Goal: Task Accomplishment & Management: Manage account settings

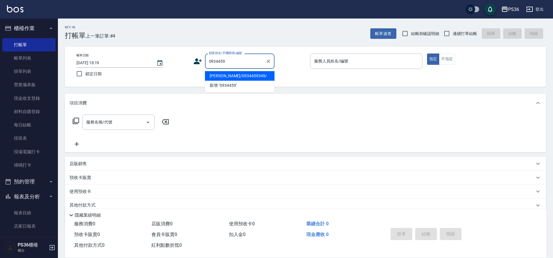
click at [232, 74] on li "[PERSON_NAME]/0934459349/" at bounding box center [239, 76] width 69 height 10
type input "[PERSON_NAME]/0934459349/"
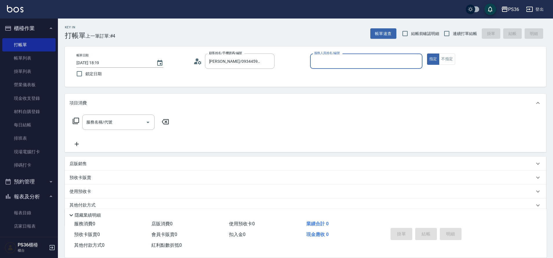
type input "EJ-7"
click at [109, 121] on div "服務名稱/代號 服務名稱/代號" at bounding box center [118, 122] width 72 height 15
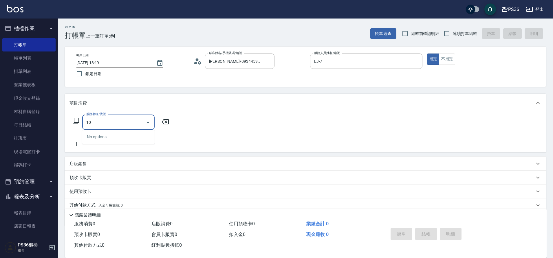
type input "101"
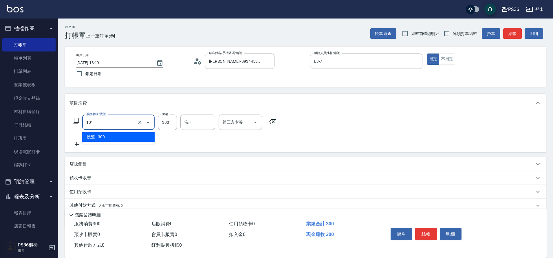
click at [100, 118] on input "101" at bounding box center [110, 122] width 51 height 10
type input "B級洗剪(103)"
click at [426, 229] on button "結帳" at bounding box center [426, 234] width 22 height 12
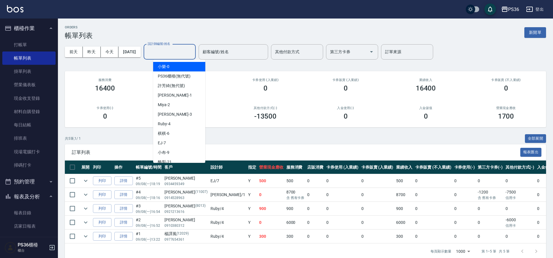
click at [179, 51] on input "設計師編號/姓名" at bounding box center [169, 52] width 47 height 10
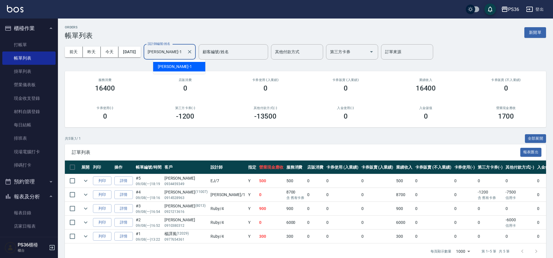
type input "[PERSON_NAME]-1"
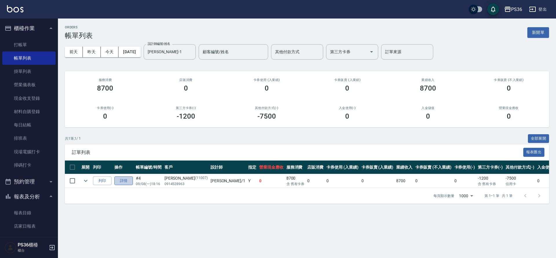
click at [119, 179] on link "詳情" at bounding box center [123, 181] width 19 height 9
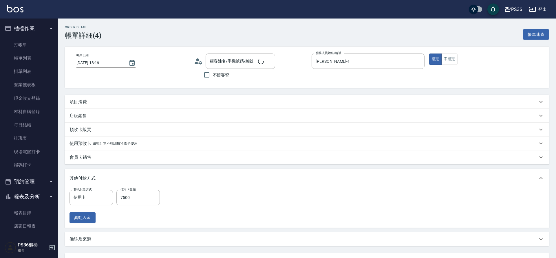
type input "[DATE] 18:16"
type input "[PERSON_NAME]-1"
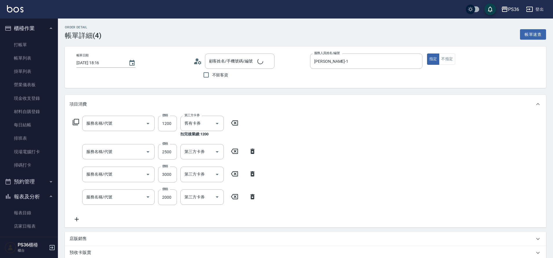
type input "[PERSON_NAME]/0914528963/11007"
type input "結構卡使用(2024)(1214)"
type input "旗艦溫朔(316)"
type input "基本染髮(401)"
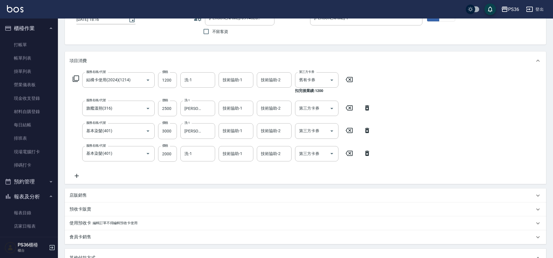
scroll to position [87, 0]
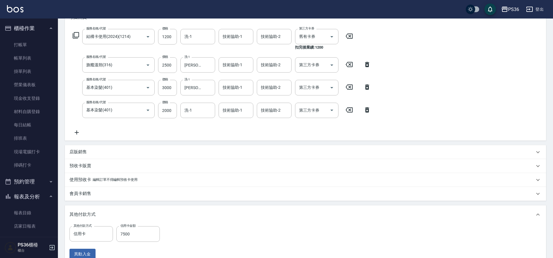
click at [78, 153] on p "店販銷售" at bounding box center [77, 152] width 17 height 6
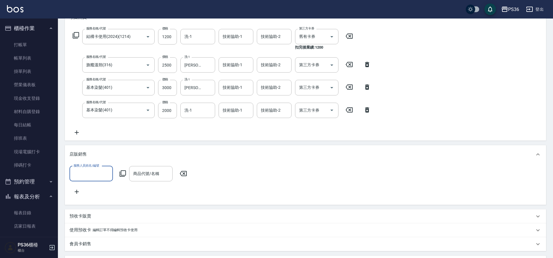
scroll to position [0, 0]
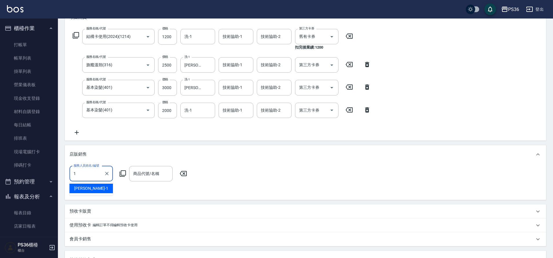
type input "[PERSON_NAME]-1"
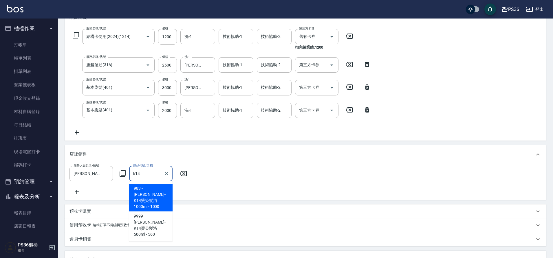
click at [159, 197] on span "983 - [PERSON_NAME]-K14燙染髮浴1000ml - 1000" at bounding box center [150, 198] width 43 height 28
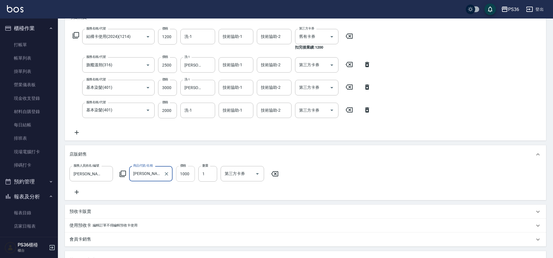
type input "[PERSON_NAME]-K14燙染髮浴1000ml"
click at [186, 177] on input "1000" at bounding box center [185, 174] width 19 height 16
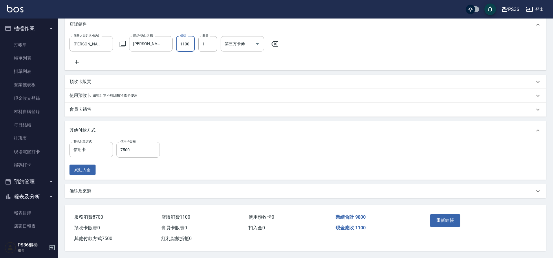
type input "1100"
click at [142, 145] on input "7500" at bounding box center [137, 150] width 43 height 16
type input "8600"
click at [437, 219] on button "重新結帳" at bounding box center [445, 221] width 31 height 12
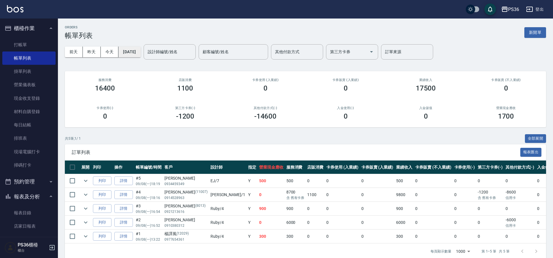
click at [133, 51] on button "[DATE]" at bounding box center [129, 52] width 22 height 11
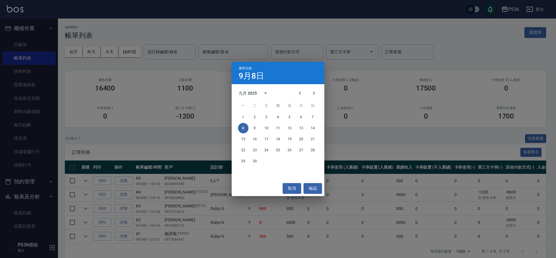
click at [7, 96] on div "選擇日期 [DATE] 九月 2025 一 二 三 四 五 六 日 1 2 3 4 5 6 7 8 9 10 11 12 13 14 15 16 17 18 …" at bounding box center [278, 129] width 556 height 258
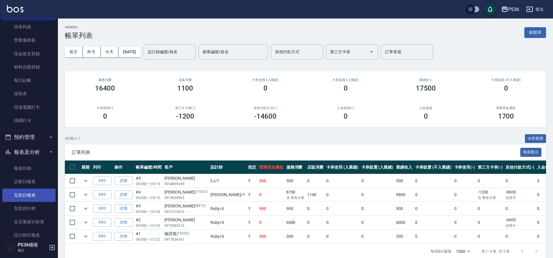
scroll to position [87, 0]
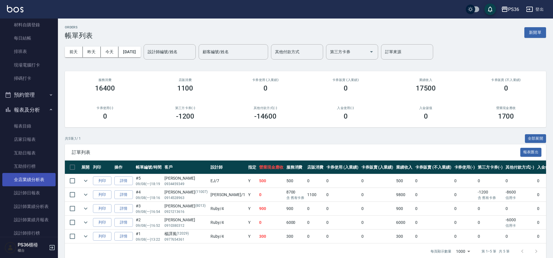
click at [28, 186] on link "全店業績分析表" at bounding box center [28, 179] width 53 height 13
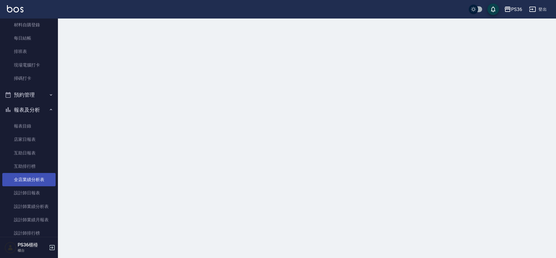
click at [28, 186] on link "全店業績分析表" at bounding box center [28, 179] width 53 height 13
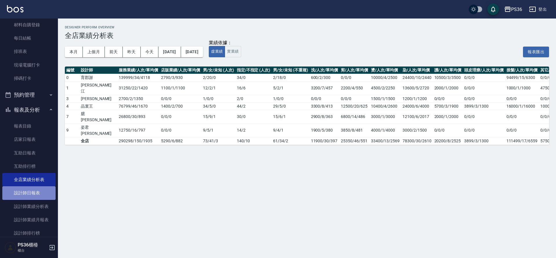
click at [31, 196] on link "設計師日報表" at bounding box center [28, 192] width 53 height 13
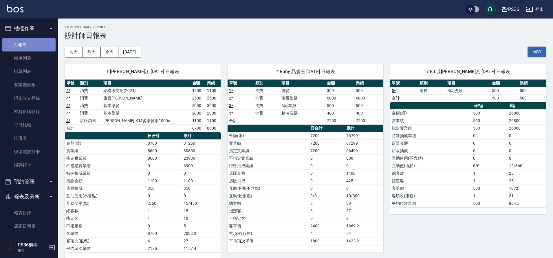
click at [31, 40] on link "打帳單" at bounding box center [28, 44] width 53 height 13
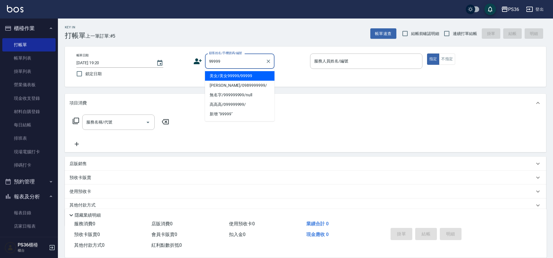
type input "美女/美女99999/99999"
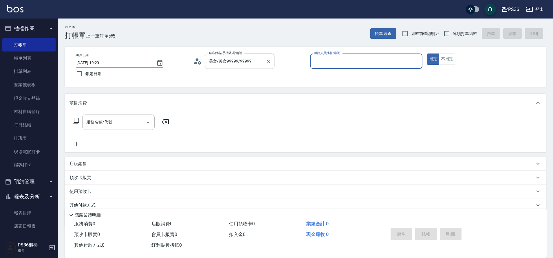
click at [427, 54] on button "指定" at bounding box center [433, 59] width 12 height 11
type button "true"
click at [351, 73] on p at bounding box center [366, 72] width 112 height 6
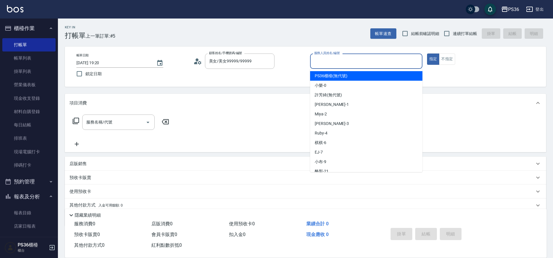
click at [351, 63] on input "服務人員姓名/編號" at bounding box center [366, 61] width 107 height 10
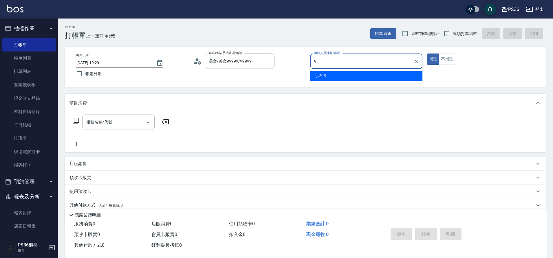
type input "小布-9"
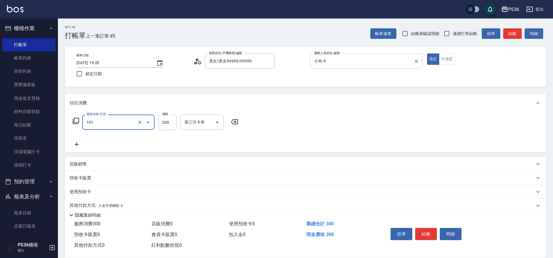
type input "洗髮(101)"
type input "500"
click at [82, 147] on icon at bounding box center [76, 144] width 14 height 7
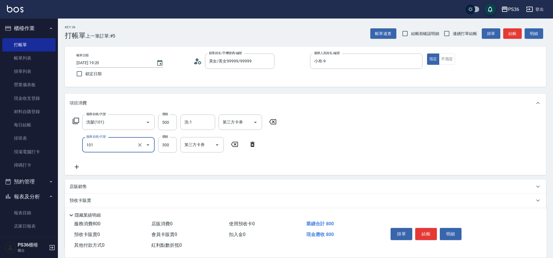
type input "洗髮(101)"
type input "0"
click at [87, 148] on input "洗髮(101)" at bounding box center [110, 145] width 51 height 10
type input "0"
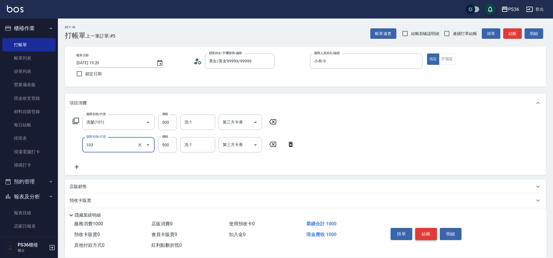
type input "B級洗剪(103)"
click at [429, 234] on button "結帳" at bounding box center [426, 234] width 22 height 12
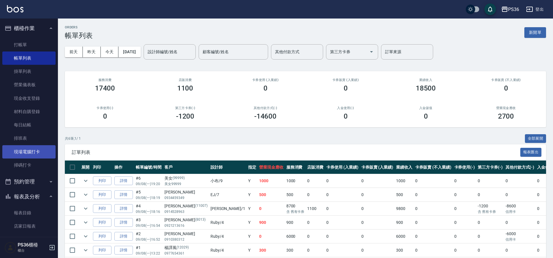
drag, startPoint x: 32, startPoint y: 146, endPoint x: 32, endPoint y: 137, distance: 8.4
click at [32, 145] on link "現場電腦打卡" at bounding box center [28, 151] width 53 height 13
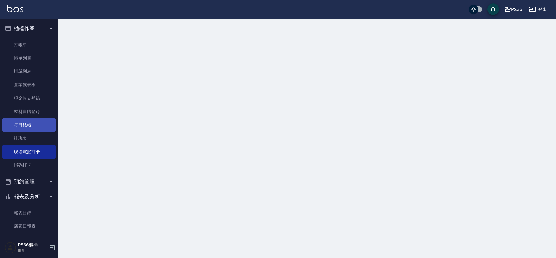
click at [33, 130] on link "每日結帳" at bounding box center [28, 124] width 53 height 13
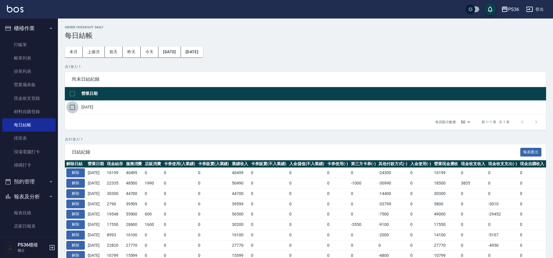
click at [72, 113] on input "checkbox" at bounding box center [72, 107] width 12 height 12
checkbox input "true"
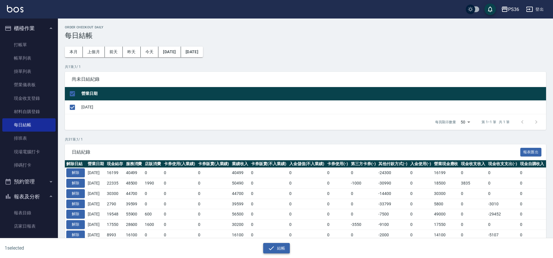
click at [277, 250] on button "結帳" at bounding box center [276, 248] width 27 height 11
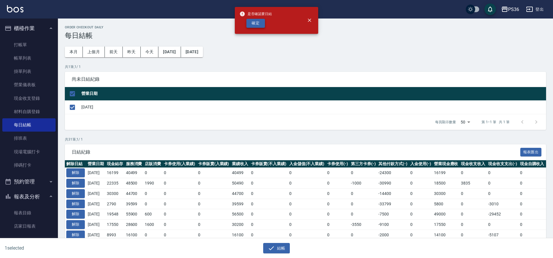
click at [255, 26] on button "確定" at bounding box center [255, 23] width 19 height 9
checkbox input "false"
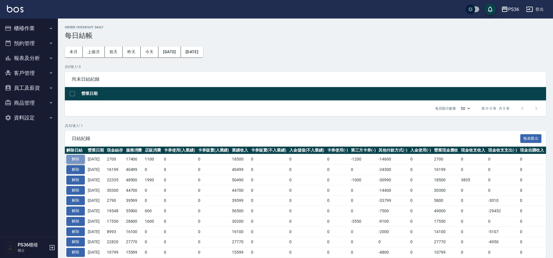
click at [80, 158] on button "解除" at bounding box center [75, 159] width 19 height 9
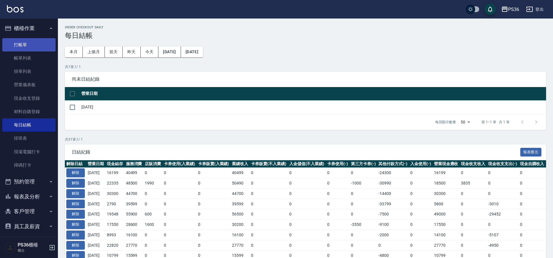
click at [34, 45] on link "打帳單" at bounding box center [28, 44] width 53 height 13
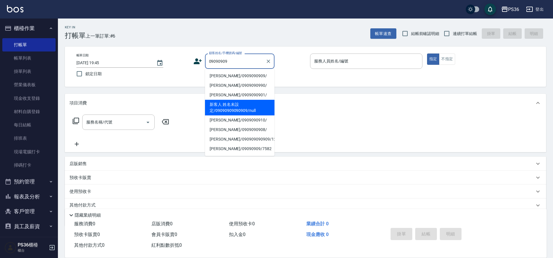
click at [229, 104] on li "新客人 姓名未設定/09090909090909/null" at bounding box center [239, 108] width 69 height 16
type input "新客人 姓名未設定/09090909090909/null"
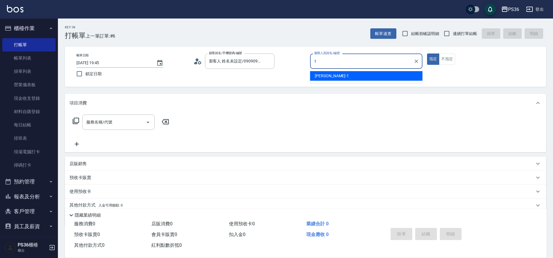
type input "[PERSON_NAME]-1"
type button "true"
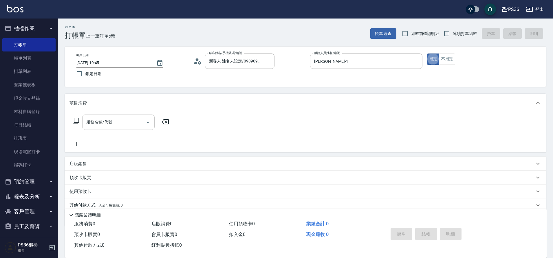
click at [119, 122] on input "服務名稱/代號" at bounding box center [114, 122] width 58 height 10
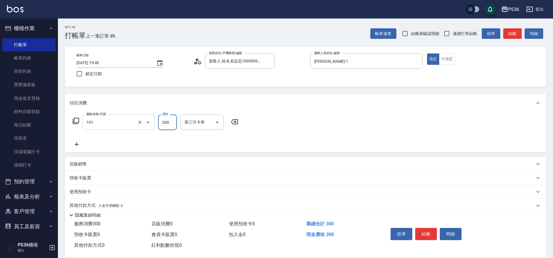
type input "洗髮(101)"
type input "[PERSON_NAME]-22"
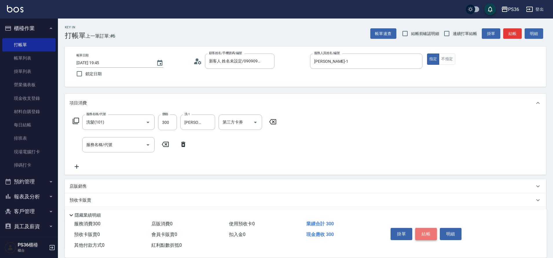
click at [421, 228] on button "結帳" at bounding box center [426, 234] width 22 height 12
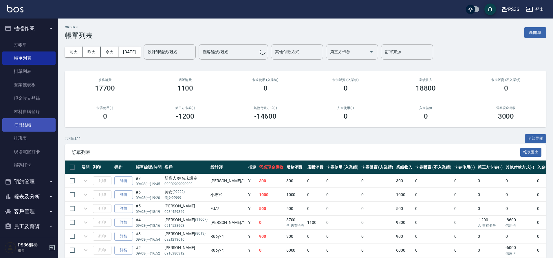
click at [33, 130] on link "每日結帳" at bounding box center [28, 124] width 53 height 13
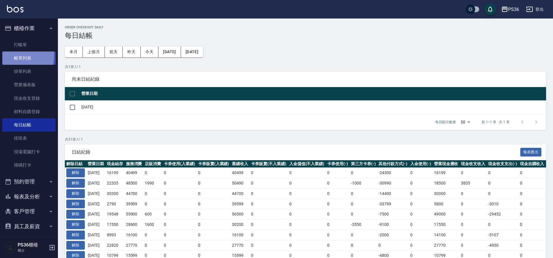
click at [10, 55] on link "帳單列表" at bounding box center [28, 58] width 53 height 13
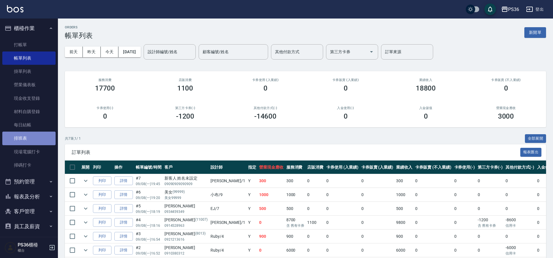
click at [29, 142] on link "排班表" at bounding box center [28, 138] width 53 height 13
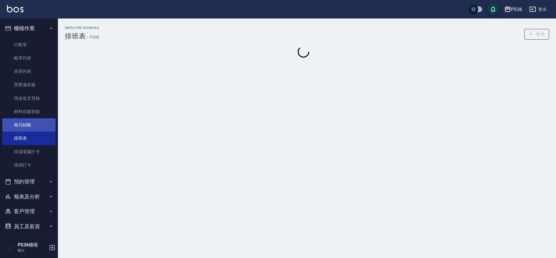
click at [31, 129] on link "每日結帳" at bounding box center [28, 124] width 53 height 13
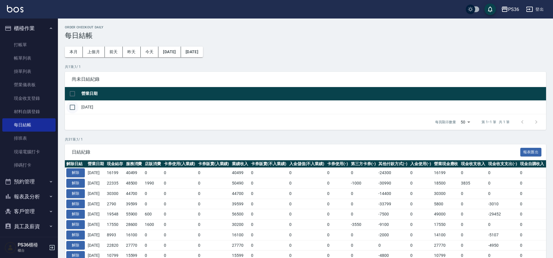
click at [74, 110] on input "checkbox" at bounding box center [72, 107] width 12 height 12
checkbox input "true"
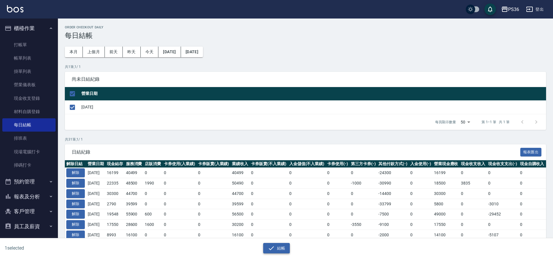
click at [275, 244] on button "結帳" at bounding box center [276, 248] width 27 height 11
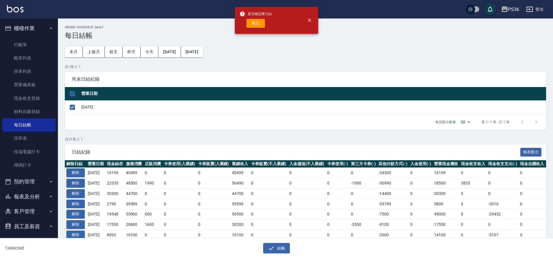
click at [259, 28] on div "是否確認要日結 確定" at bounding box center [255, 20] width 32 height 23
click at [258, 20] on button "確定" at bounding box center [255, 23] width 19 height 9
checkbox input "false"
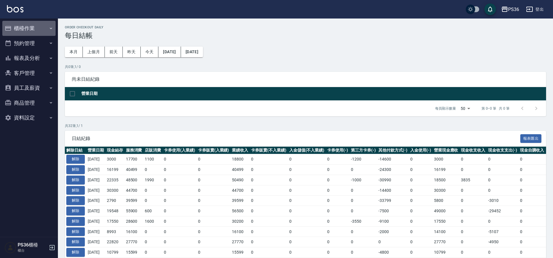
click at [25, 27] on button "櫃檯作業" at bounding box center [28, 28] width 53 height 15
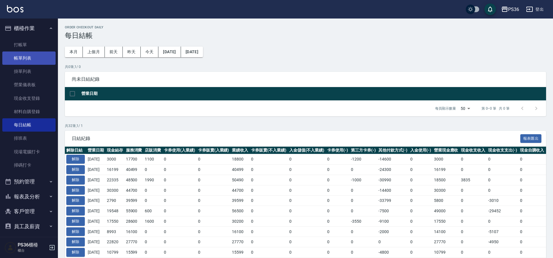
click at [23, 54] on link "帳單列表" at bounding box center [28, 58] width 53 height 13
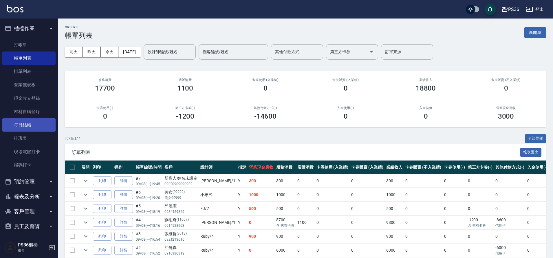
click at [30, 131] on link "每日結帳" at bounding box center [28, 124] width 53 height 13
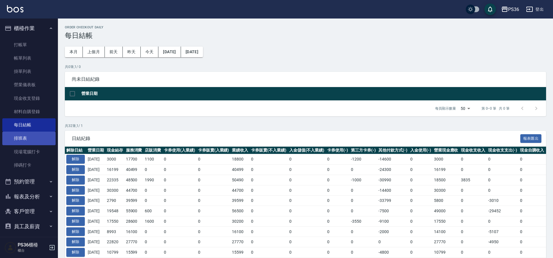
click at [37, 143] on link "排班表" at bounding box center [28, 138] width 53 height 13
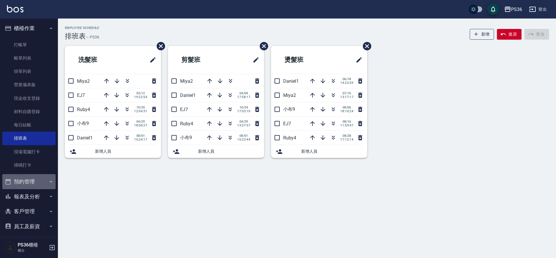
click at [32, 182] on button "預約管理" at bounding box center [28, 181] width 53 height 15
click at [33, 185] on button "預約管理" at bounding box center [28, 181] width 53 height 15
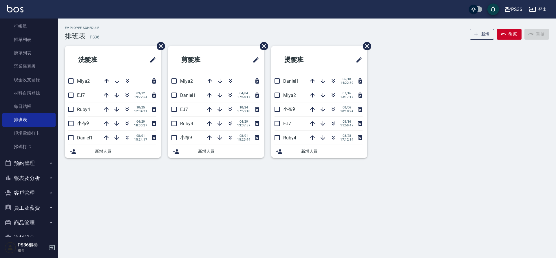
scroll to position [29, 0]
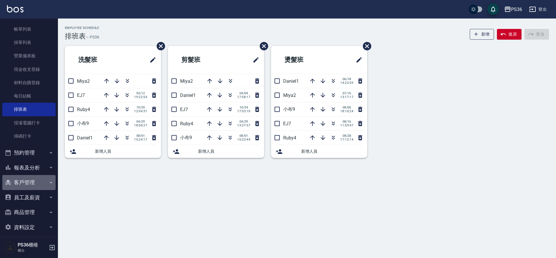
click at [34, 179] on button "客戶管理" at bounding box center [28, 182] width 53 height 15
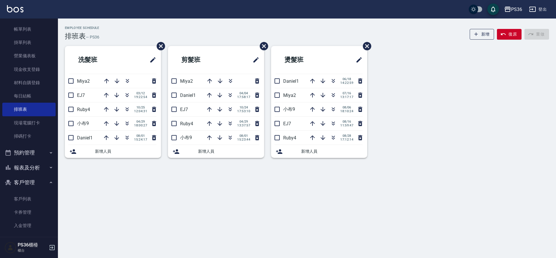
click at [36, 169] on button "報表及分析" at bounding box center [28, 167] width 53 height 15
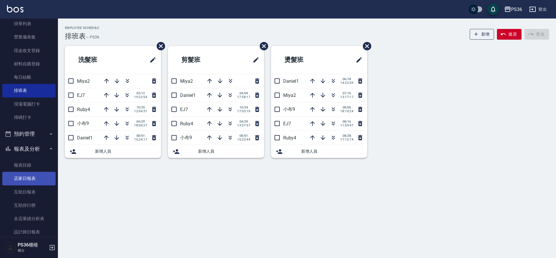
scroll to position [58, 0]
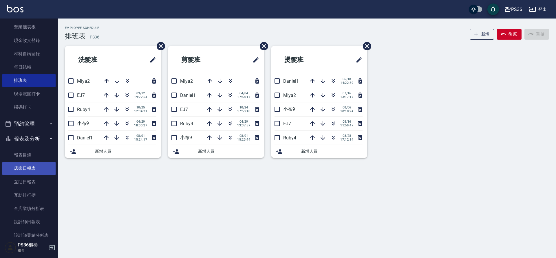
click at [34, 173] on link "店家日報表" at bounding box center [28, 168] width 53 height 13
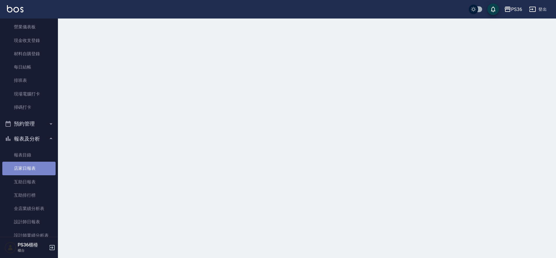
click at [34, 173] on link "店家日報表" at bounding box center [28, 168] width 53 height 13
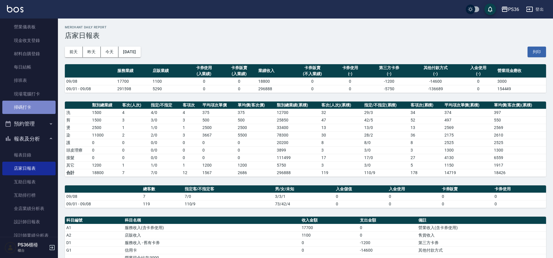
click at [34, 105] on link "掃碼打卡" at bounding box center [28, 107] width 53 height 13
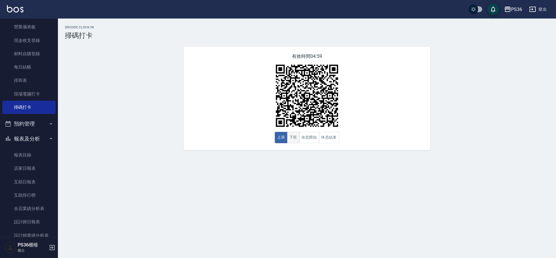
click at [297, 142] on button "下班" at bounding box center [293, 137] width 12 height 11
